Goal: Task Accomplishment & Management: Use online tool/utility

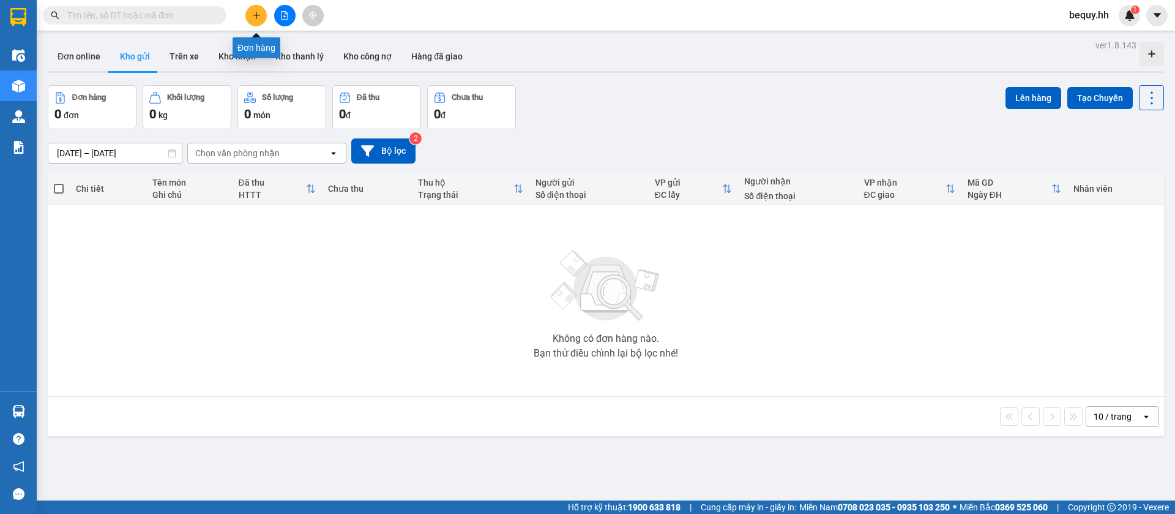
click at [258, 13] on icon "plus" at bounding box center [256, 15] width 9 height 9
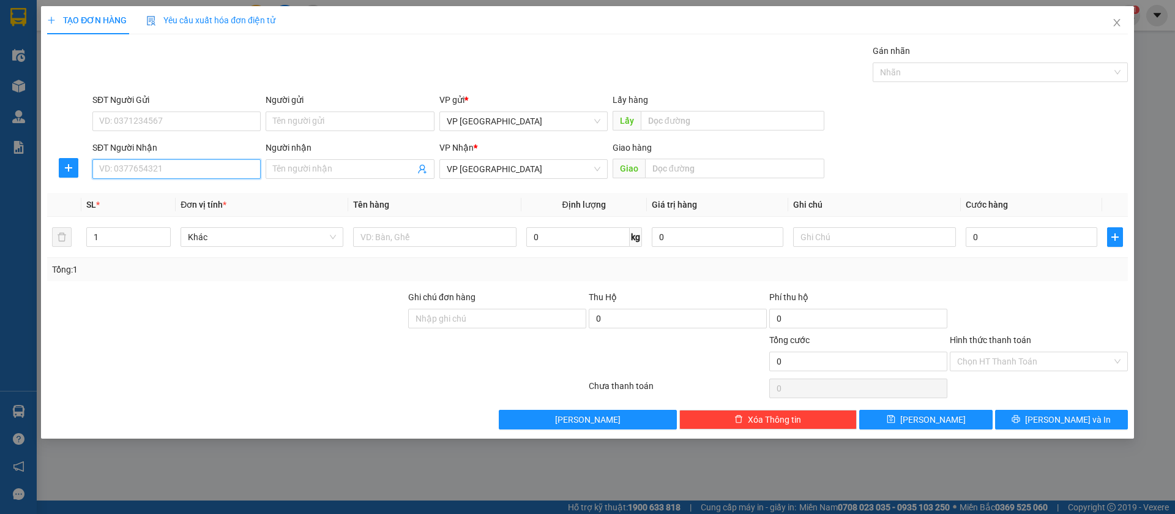
click at [190, 165] on input "SĐT Người Nhận" at bounding box center [176, 169] width 168 height 20
click at [201, 189] on div "0335398934 - [PERSON_NAME]" at bounding box center [177, 193] width 154 height 13
type input "0335398934"
type input "[PERSON_NAME]"
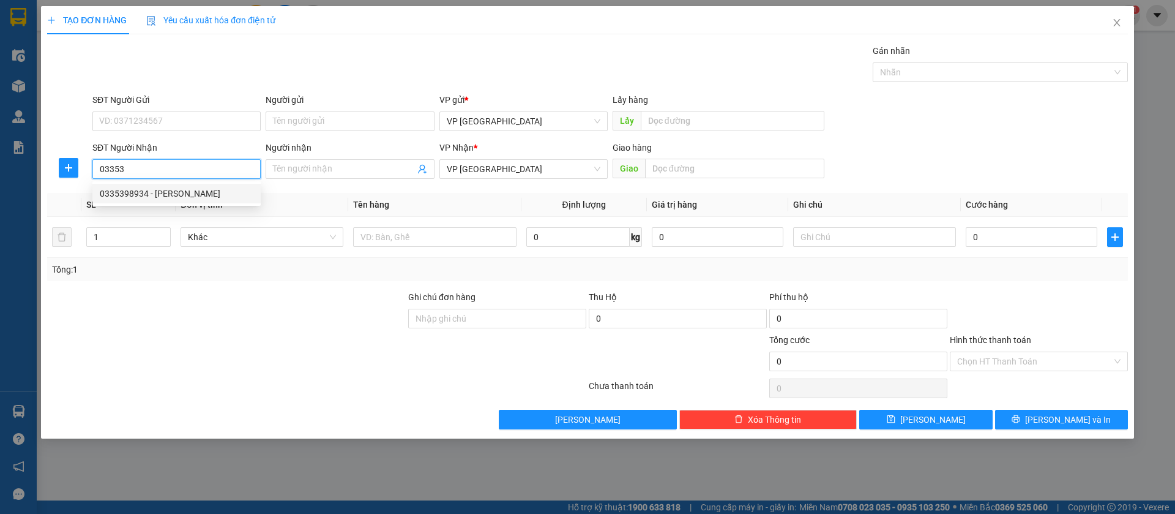
type input "HOA [PERSON_NAME]"
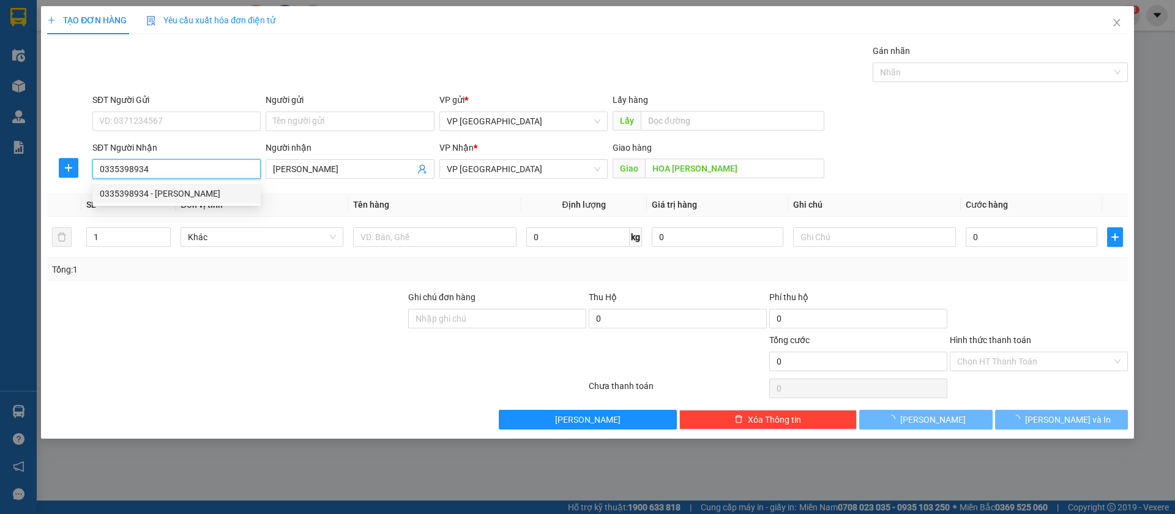
type input "50.000"
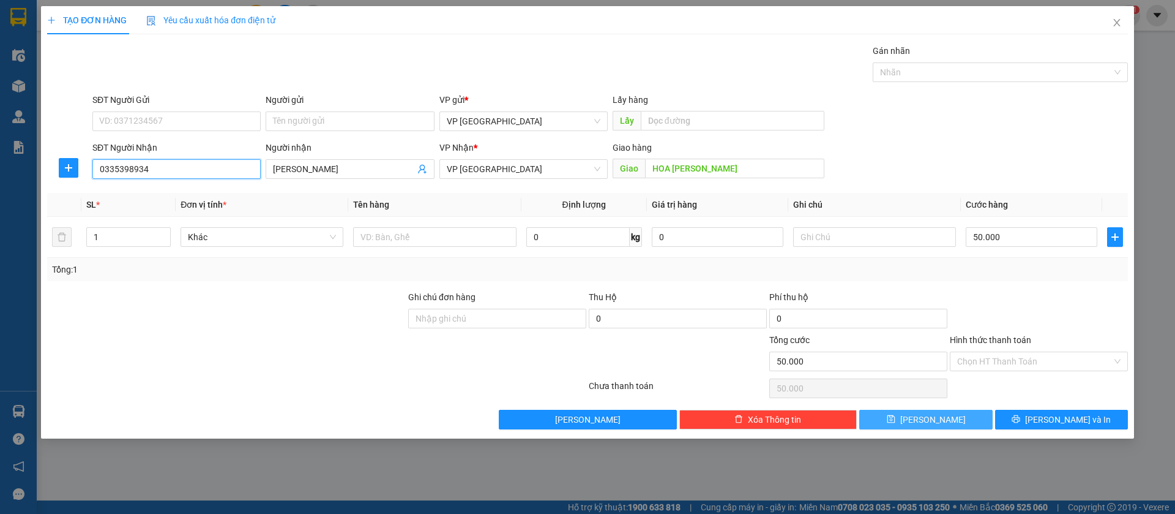
type input "0335398934"
click at [960, 414] on button "[PERSON_NAME]" at bounding box center [925, 420] width 133 height 20
type input "0"
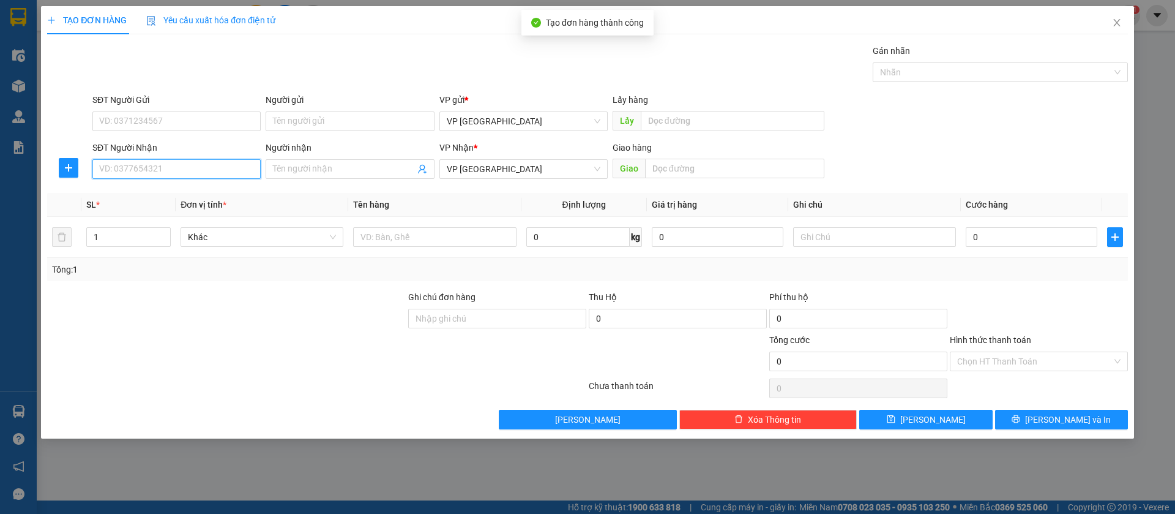
click at [254, 167] on input "SĐT Người Nhận" at bounding box center [176, 169] width 168 height 20
type input "0966002486"
click at [215, 196] on div "0966002486" at bounding box center [177, 193] width 154 height 13
type input "Nk Bằng Lăng("
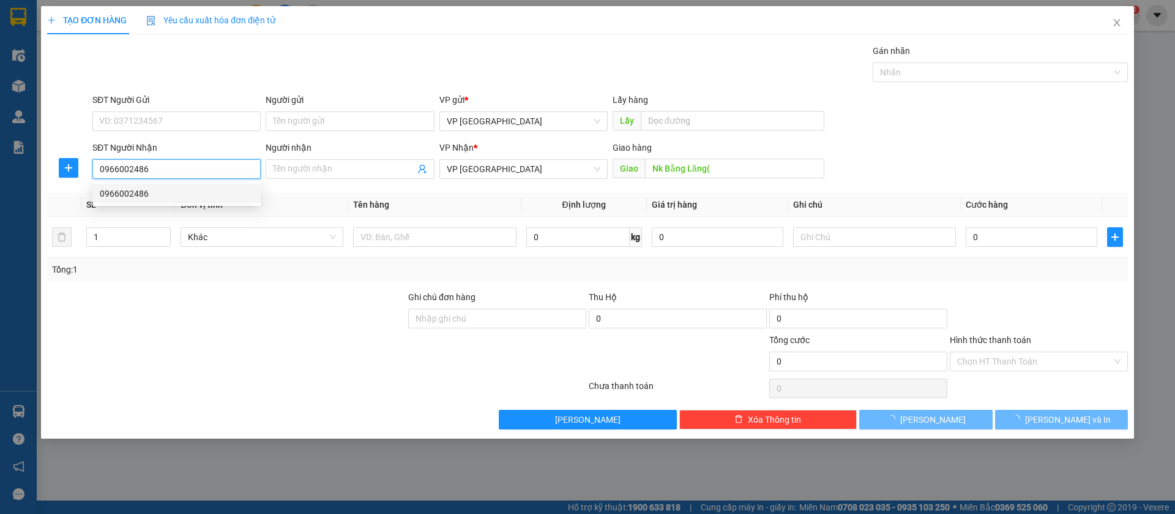
type input "30.000"
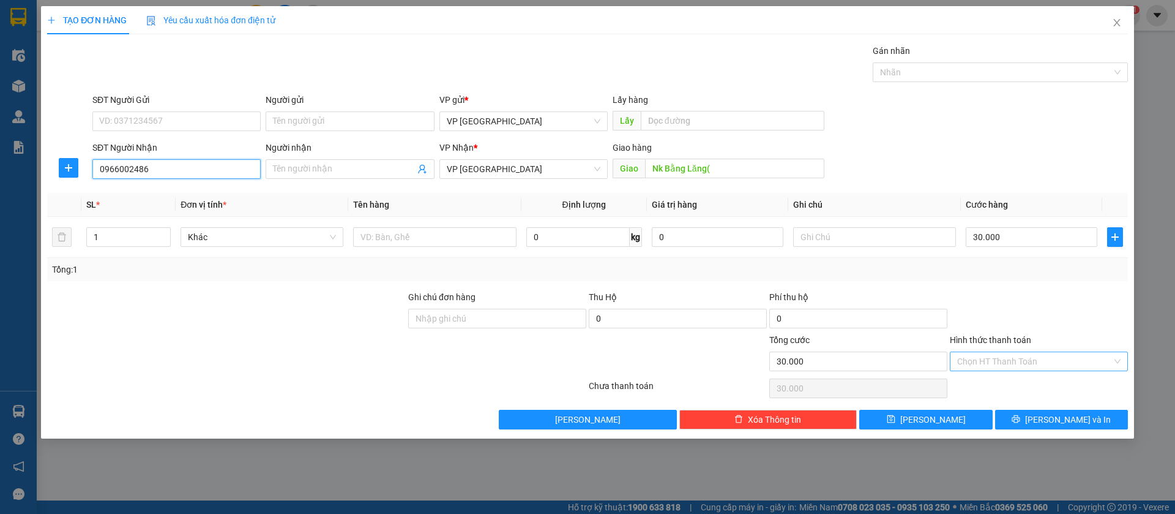
type input "0966002486"
click at [1045, 358] on input "Hình thức thanh toán" at bounding box center [1034, 361] width 155 height 18
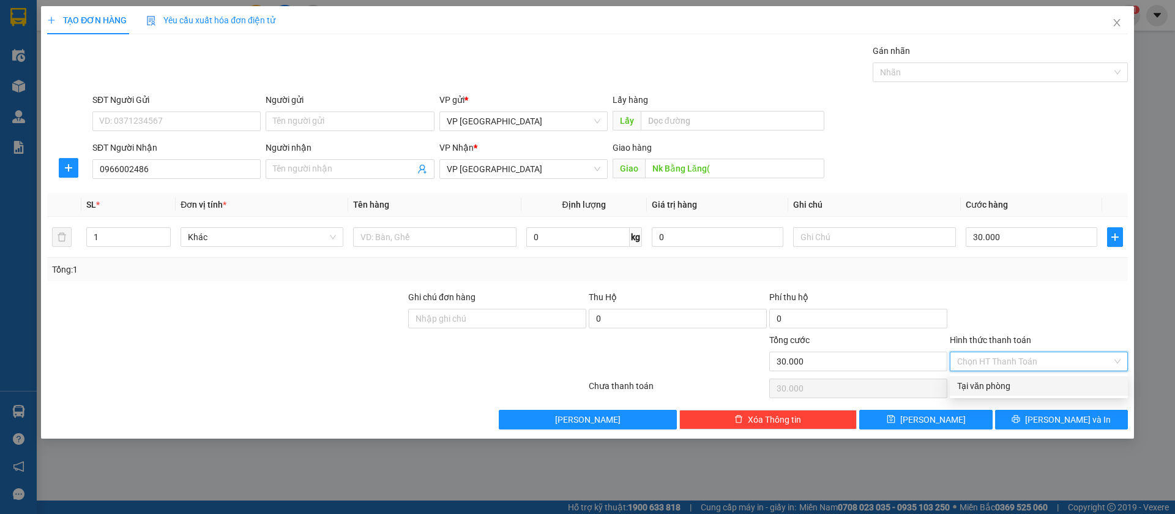
click at [1039, 384] on div "Tại văn phòng" at bounding box center [1038, 385] width 163 height 13
type input "0"
click at [957, 414] on button "[PERSON_NAME]" at bounding box center [925, 420] width 133 height 20
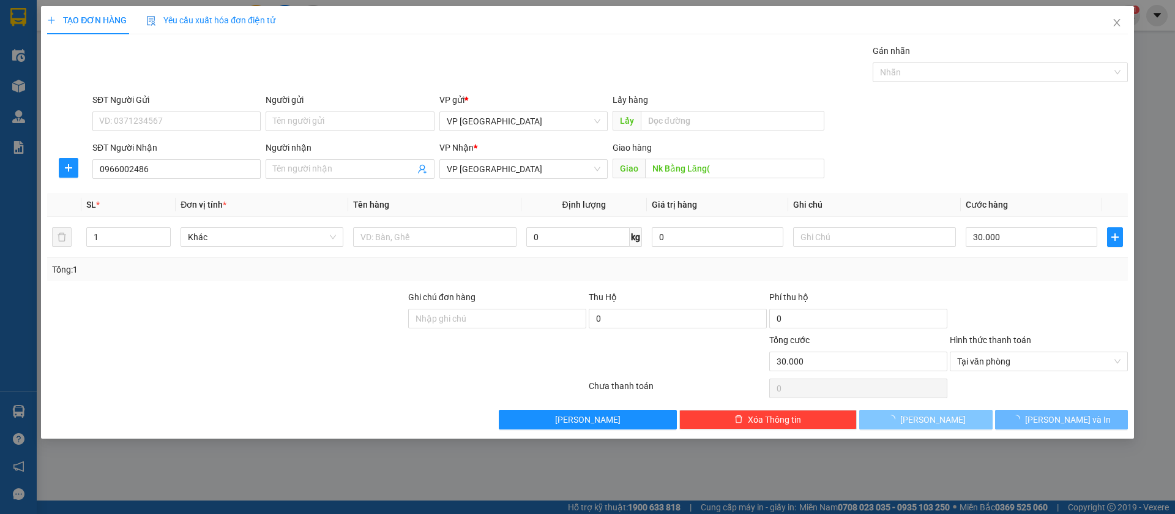
type input "0"
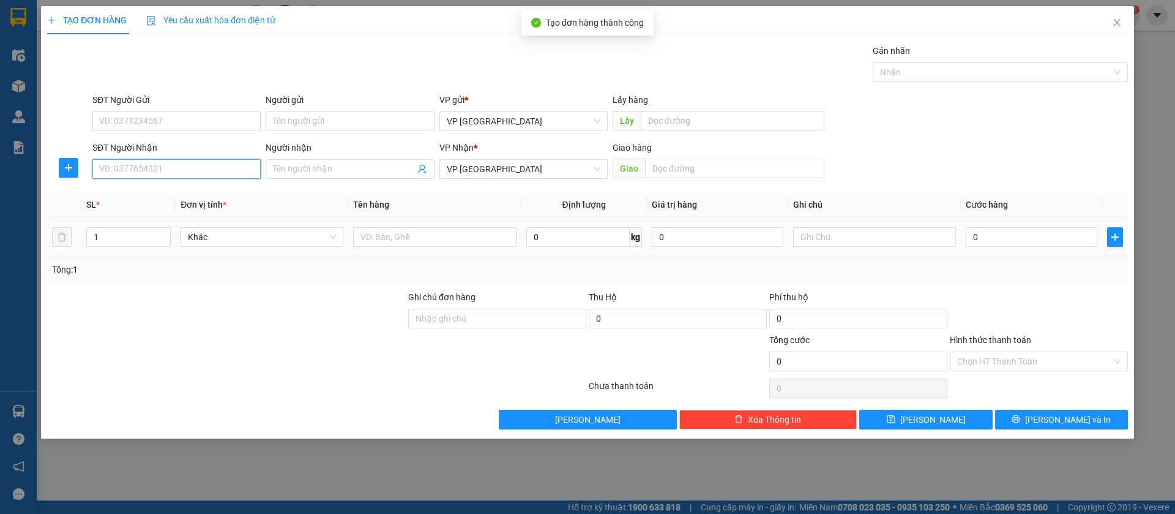
click at [207, 163] on input "SĐT Người Nhận" at bounding box center [176, 169] width 168 height 20
click at [329, 170] on input "Người nhận" at bounding box center [343, 168] width 141 height 13
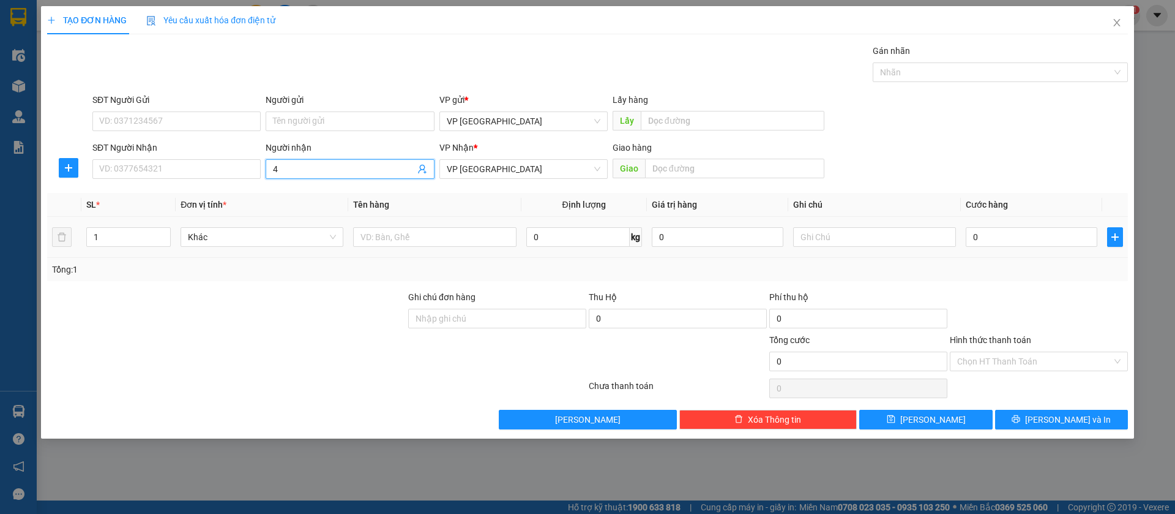
type input "4"
type input "tu ca"
click at [677, 168] on input "text" at bounding box center [734, 169] width 179 height 20
type input "loc dien"
click at [856, 233] on input "text" at bounding box center [874, 237] width 163 height 20
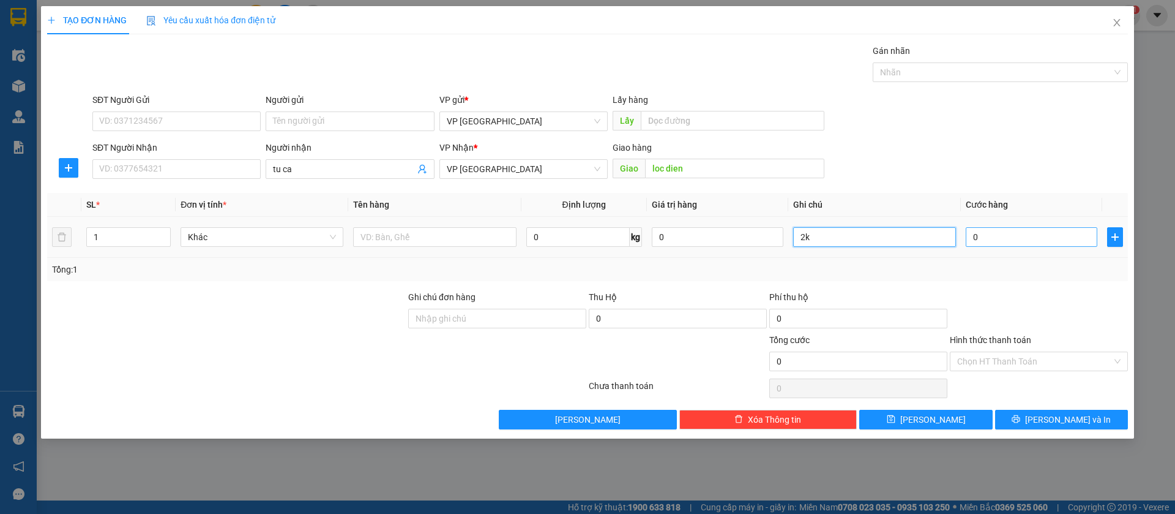
type input "2k"
click at [1001, 241] on input "0" at bounding box center [1032, 237] width 132 height 20
click at [989, 239] on input "0" at bounding box center [1032, 237] width 132 height 20
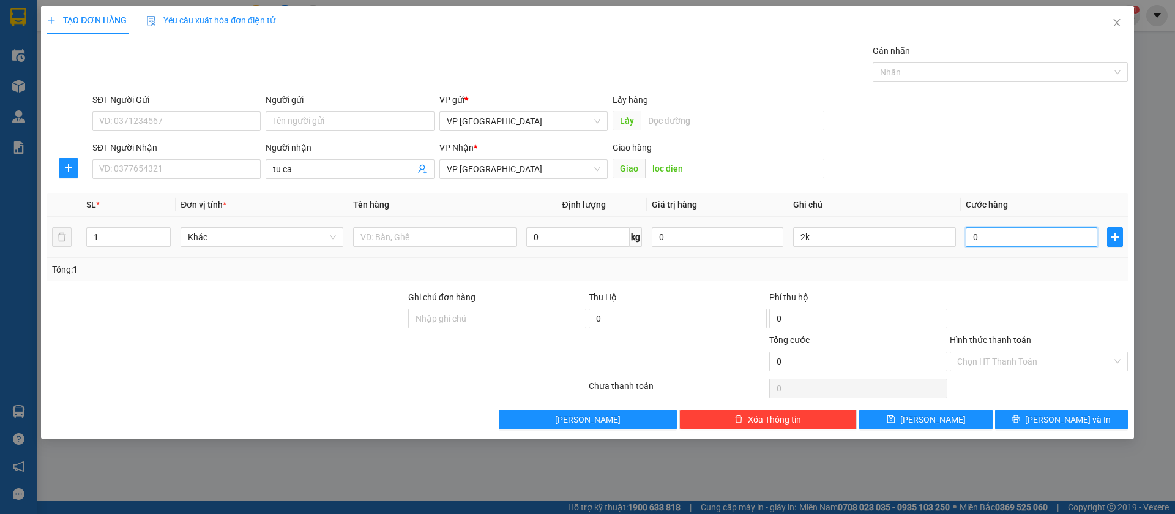
type input "7"
type input "70"
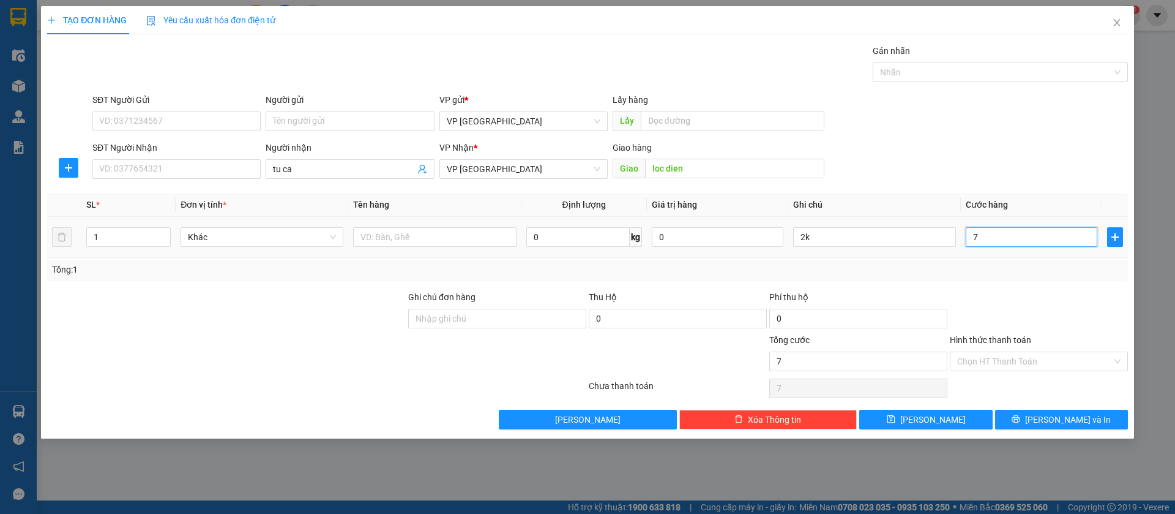
type input "70"
type input "700"
type input "7.000"
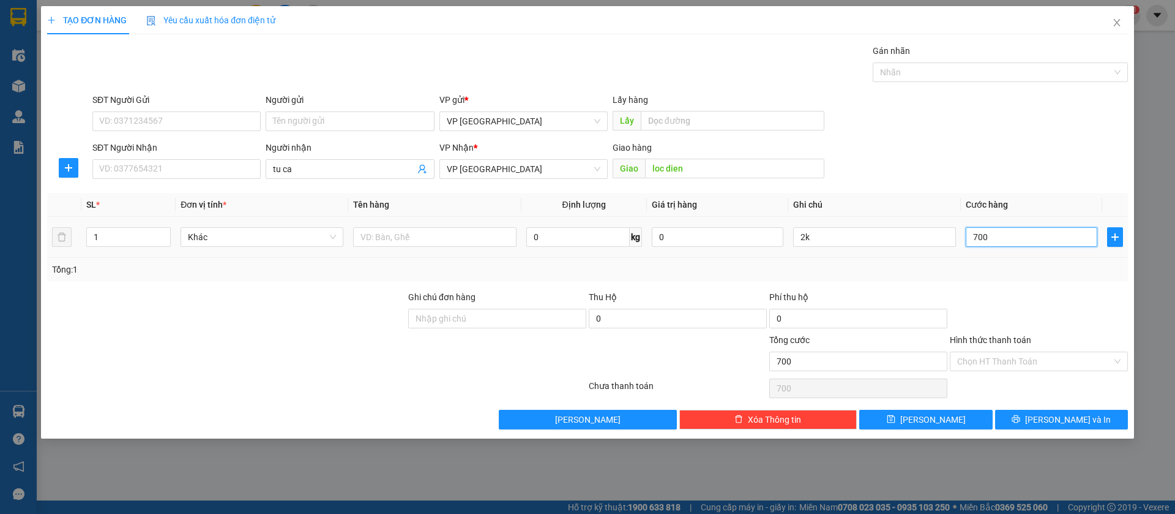
type input "7.000"
type input "70.000"
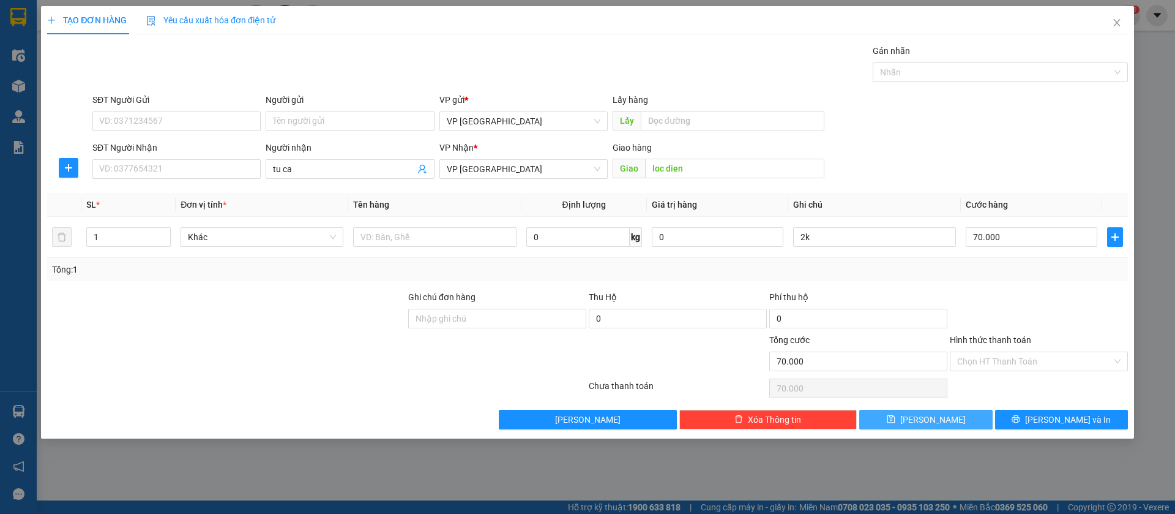
click at [969, 417] on button "[PERSON_NAME]" at bounding box center [925, 420] width 133 height 20
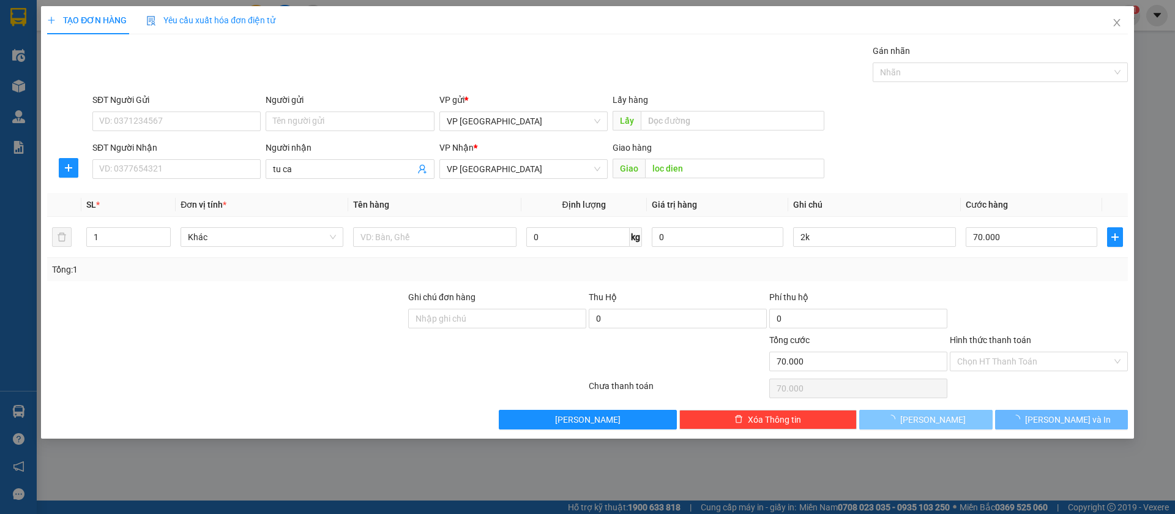
type input "0"
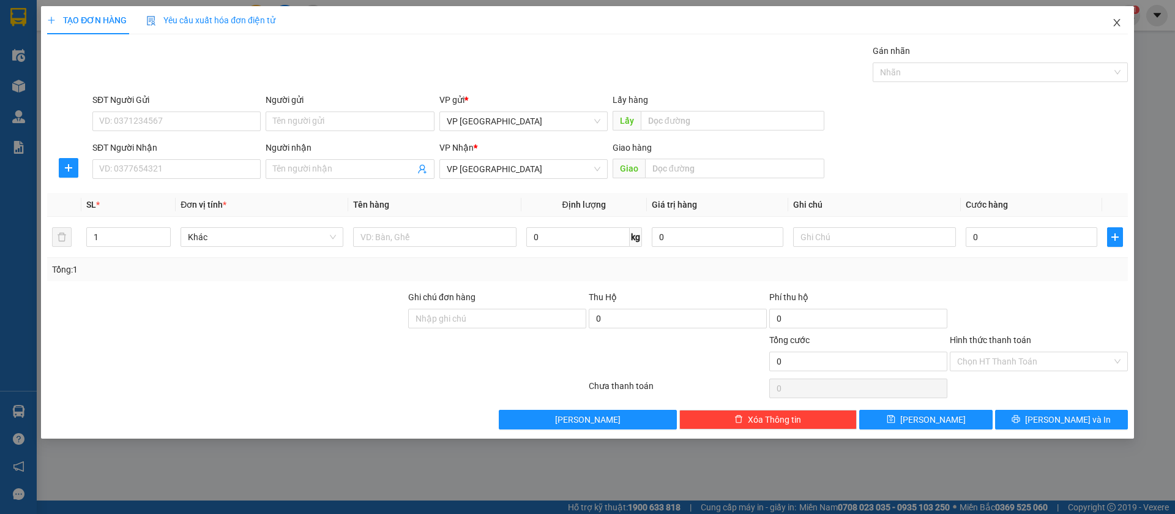
click at [1119, 21] on icon "close" at bounding box center [1117, 23] width 10 height 10
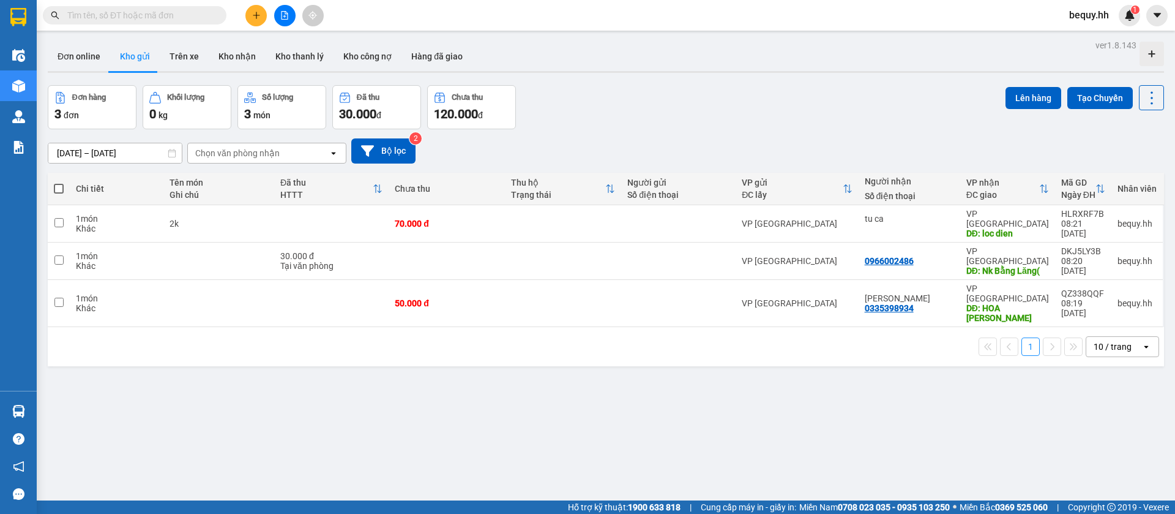
click at [61, 190] on span at bounding box center [59, 189] width 10 height 10
click at [59, 182] on input "checkbox" at bounding box center [59, 182] width 0 height 0
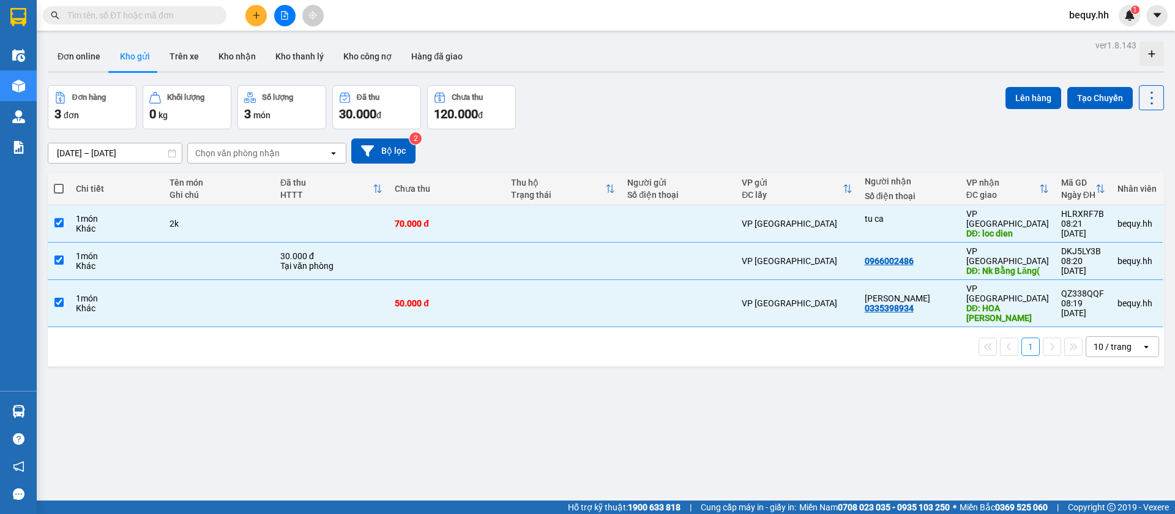
checkbox input "true"
click at [1011, 95] on button "Lên hàng" at bounding box center [1034, 98] width 56 height 22
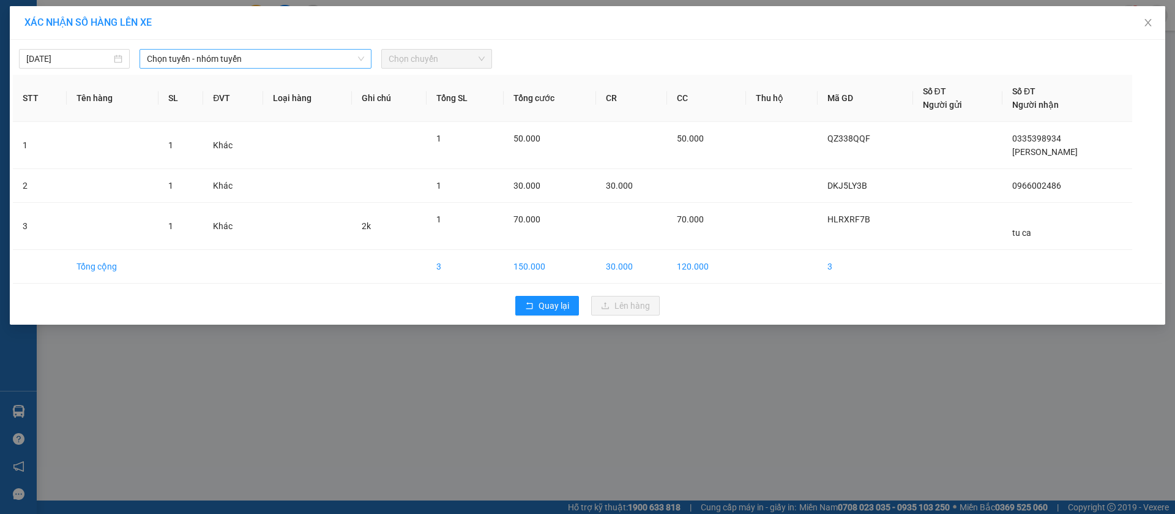
click at [238, 55] on span "Chọn tuyến - nhóm tuyến" at bounding box center [255, 59] width 217 height 18
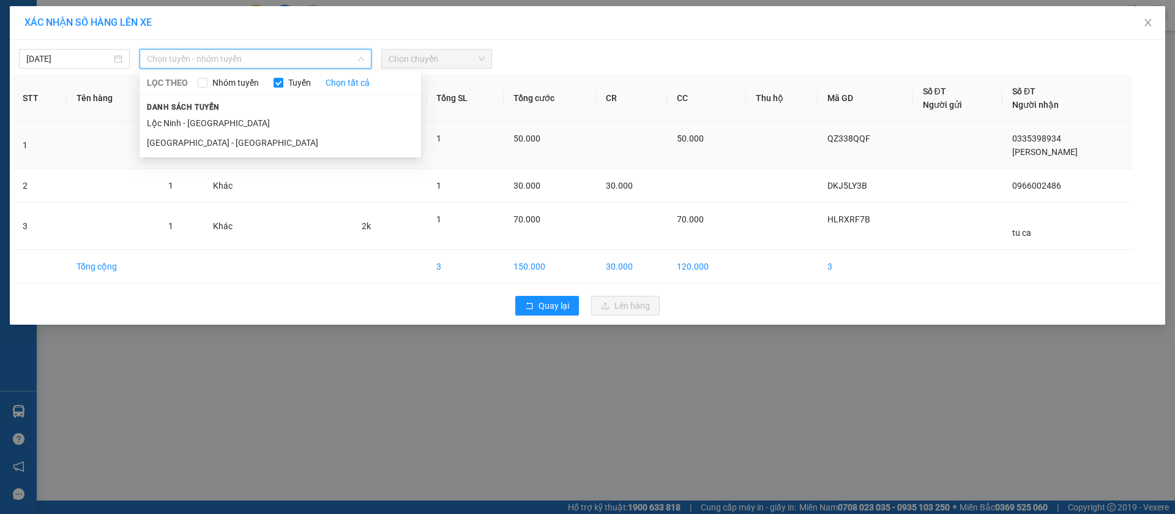
click at [232, 143] on li "[GEOGRAPHIC_DATA] - [GEOGRAPHIC_DATA]" at bounding box center [281, 143] width 282 height 20
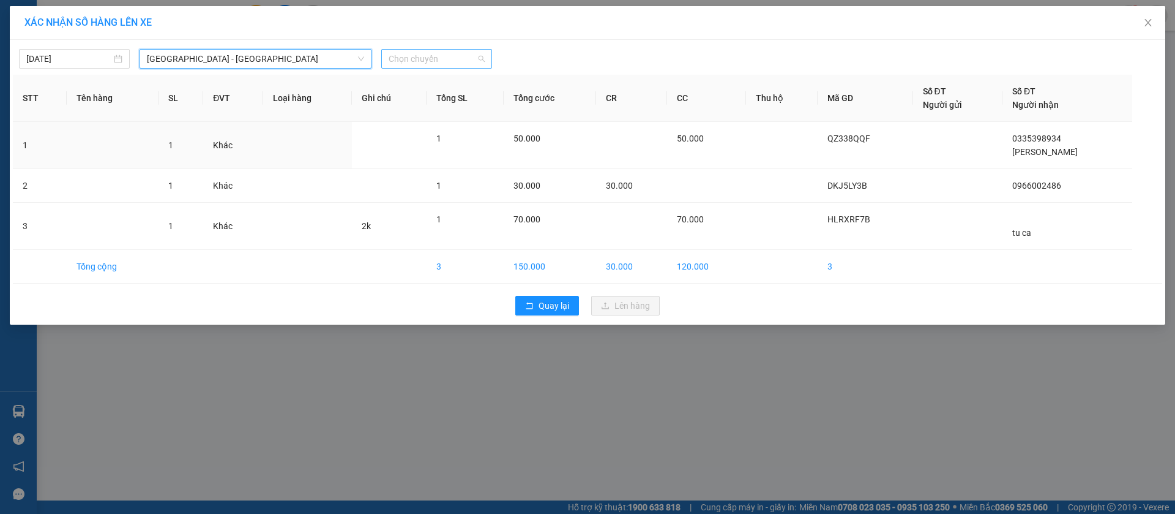
click at [423, 55] on span "Chọn chuyến" at bounding box center [437, 59] width 96 height 18
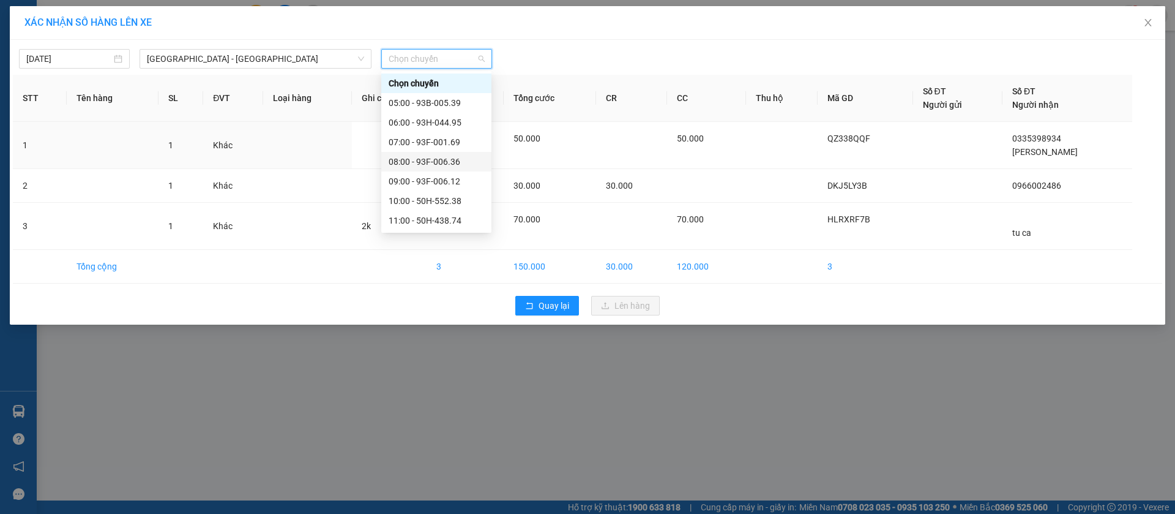
click at [427, 157] on div "08:00 - 93F-006.36" at bounding box center [436, 161] width 95 height 13
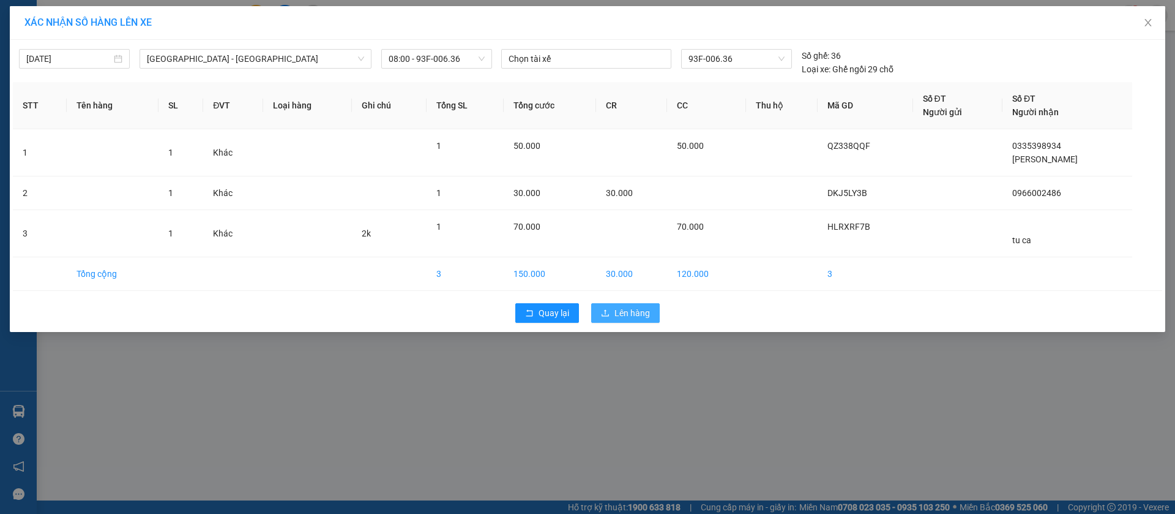
click at [638, 309] on span "Lên hàng" at bounding box center [633, 312] width 36 height 13
